Goal: Find specific page/section: Find specific page/section

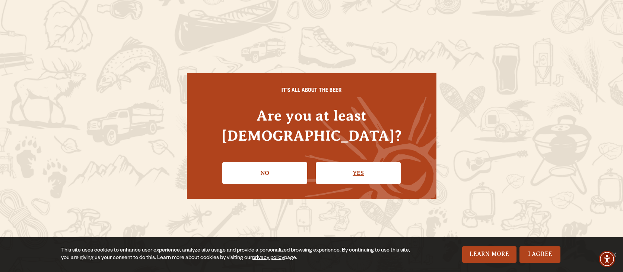
scroll to position [4, 0]
click at [362, 162] on link "Yes" at bounding box center [358, 173] width 85 height 22
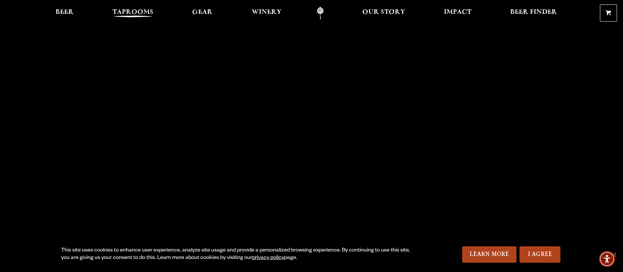
click at [133, 12] on span "Taprooms" at bounding box center [132, 12] width 41 height 6
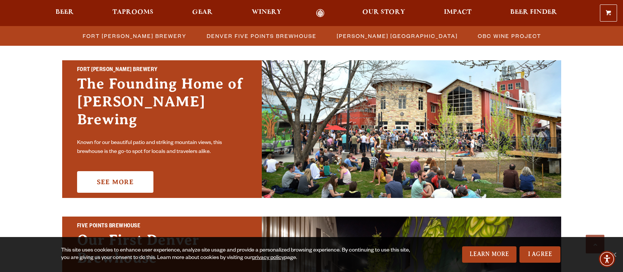
scroll to position [220, 0]
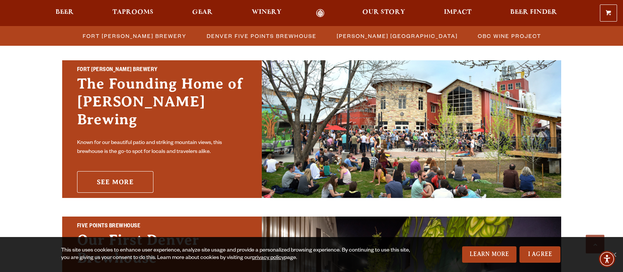
click at [131, 173] on link "See More" at bounding box center [115, 182] width 76 height 22
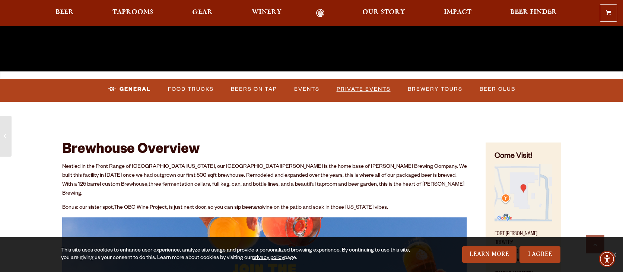
scroll to position [280, 0]
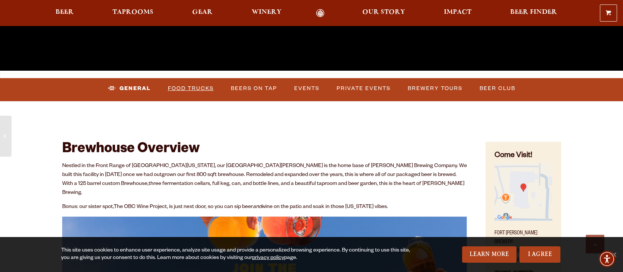
click at [200, 89] on link "Food Trucks" at bounding box center [191, 88] width 52 height 17
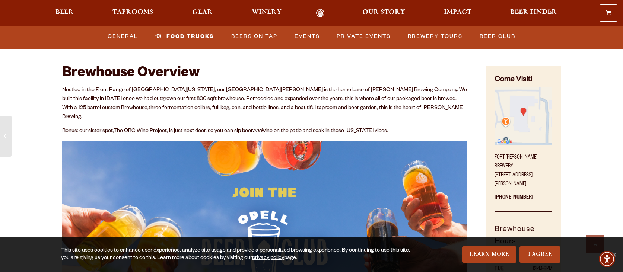
scroll to position [342, 0]
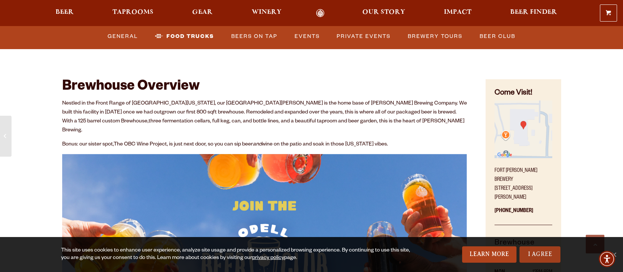
click at [537, 258] on link "I Agree" at bounding box center [539, 254] width 41 height 16
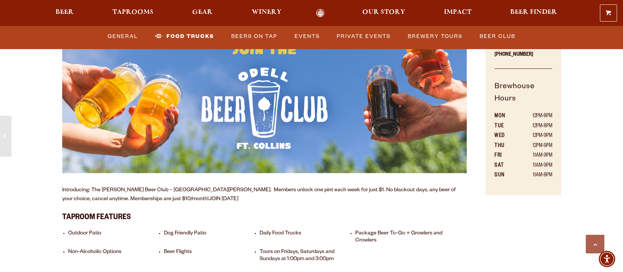
scroll to position [496, 0]
